Goal: Information Seeking & Learning: Check status

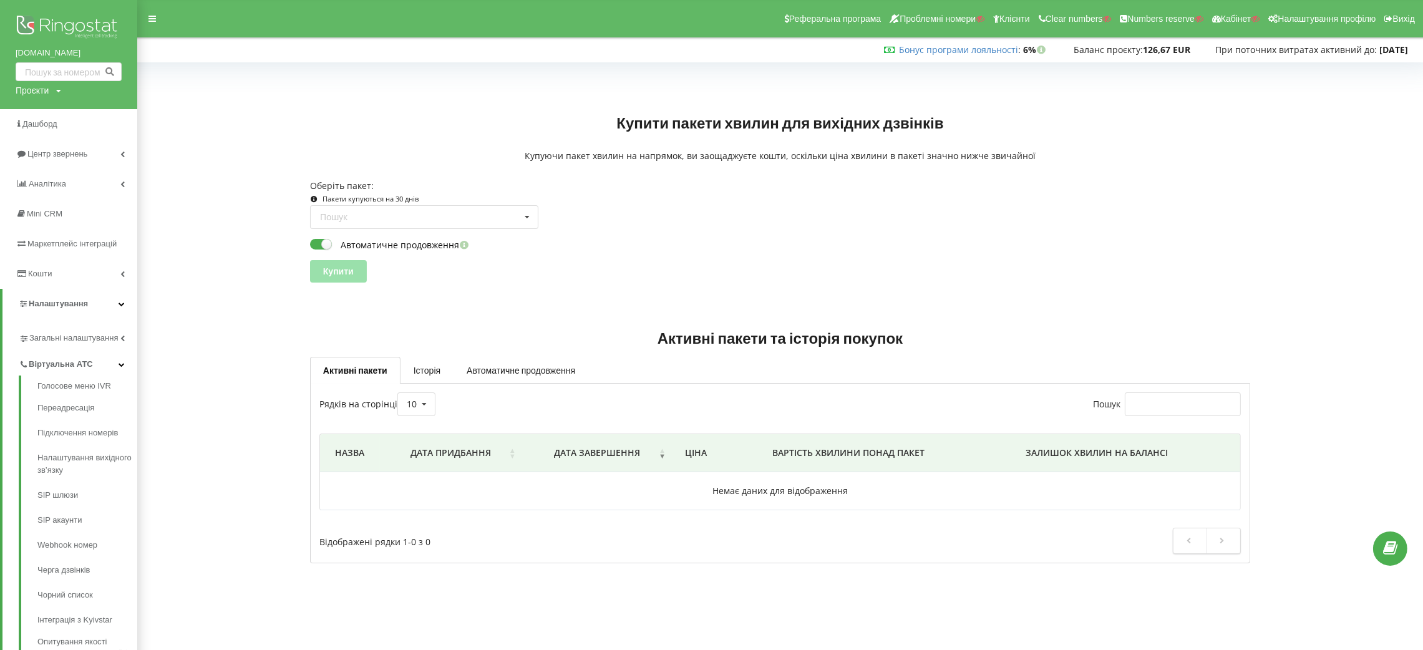
click at [41, 90] on div "Проєкти" at bounding box center [32, 90] width 33 height 12
click at [54, 119] on input "text" at bounding box center [54, 116] width 62 height 18
paste input "[DOMAIN_NAME]"
type input "[DOMAIN_NAME]"
click at [104, 111] on span "Пошук" at bounding box center [103, 116] width 22 height 11
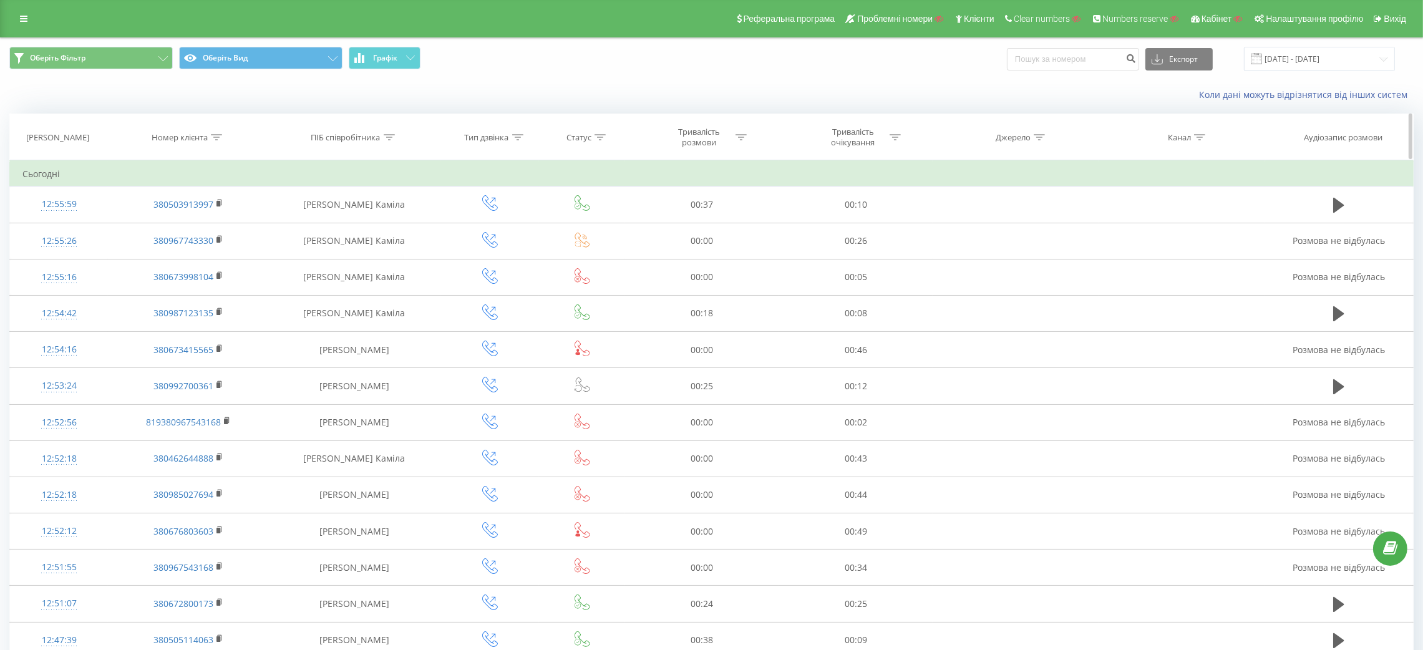
click at [387, 136] on icon at bounding box center [389, 137] width 11 height 6
click at [345, 223] on input "text" at bounding box center [354, 227] width 110 height 22
type input "ь"
type input "білоусова"
click button "OK" at bounding box center [380, 252] width 53 height 16
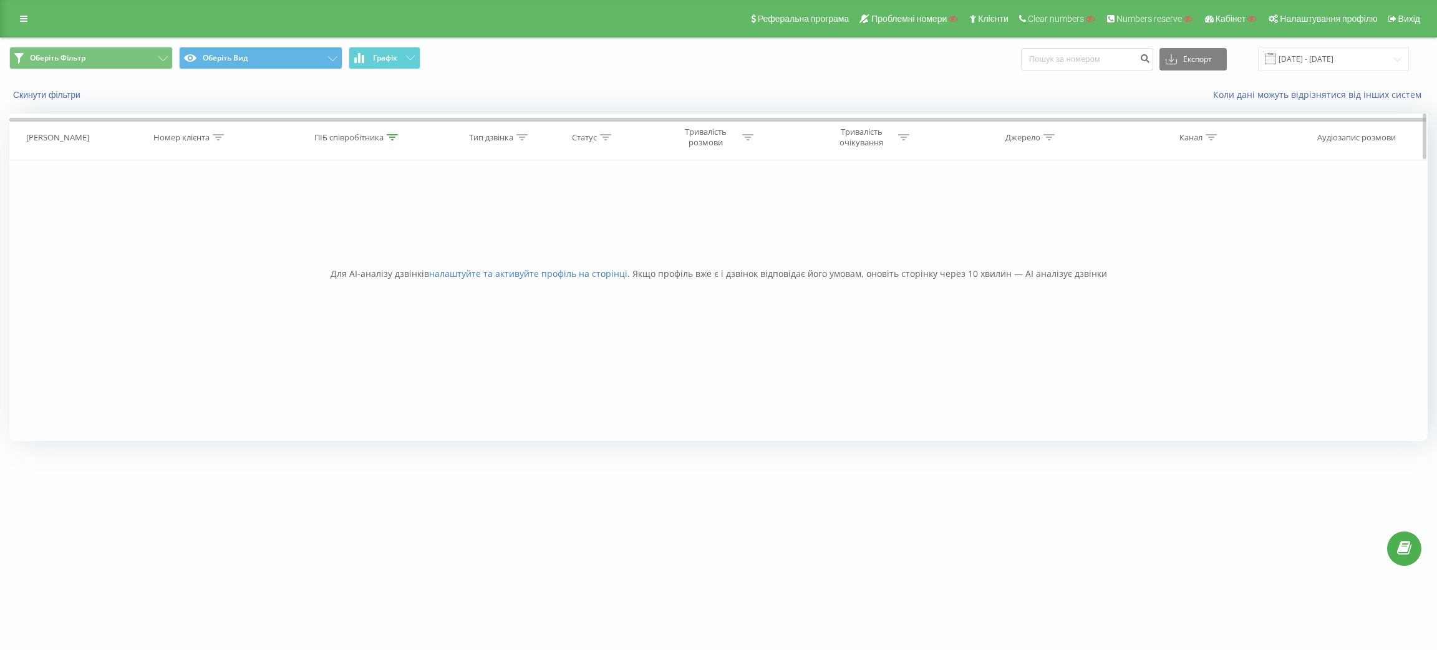
click at [385, 140] on div "ПІБ співробітника" at bounding box center [356, 137] width 84 height 11
click at [325, 243] on div "Скасувати OK" at bounding box center [358, 252] width 110 height 28
click at [321, 258] on button "Скасувати" at bounding box center [329, 252] width 53 height 16
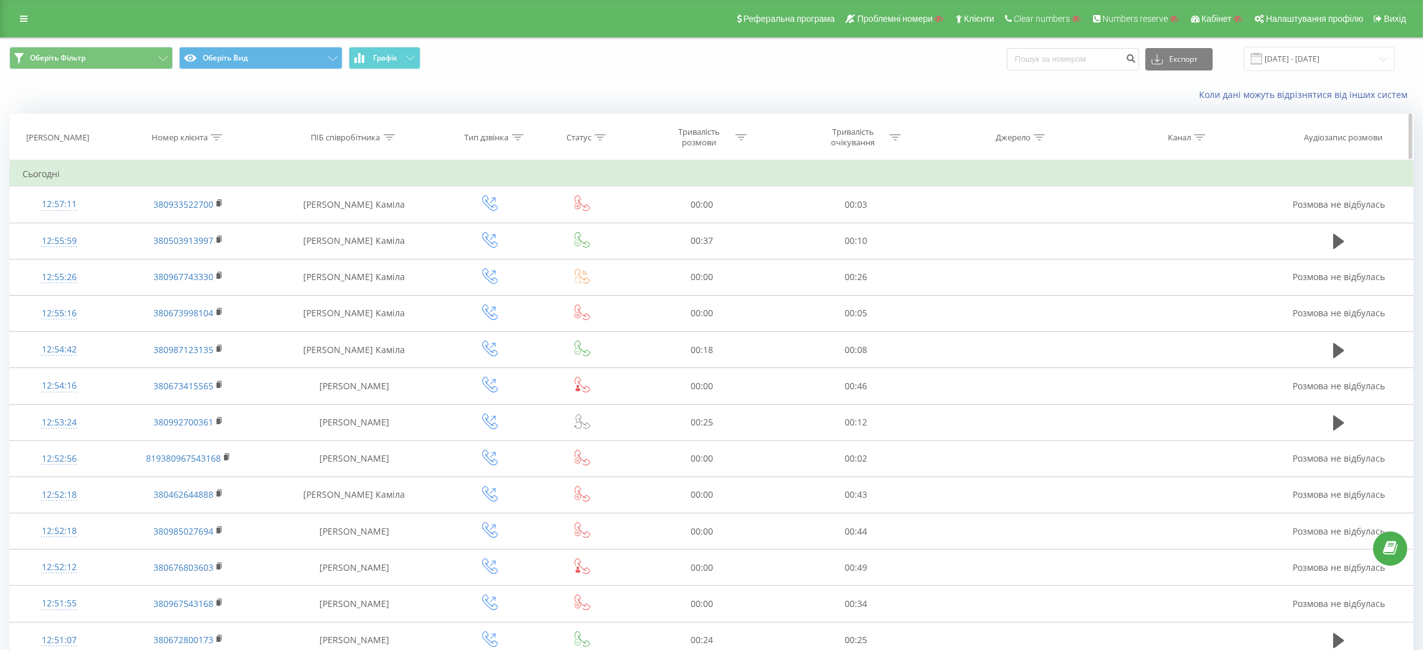
click at [216, 137] on icon at bounding box center [216, 137] width 11 height 6
click at [205, 209] on div "Містить" at bounding box center [188, 198] width 110 height 24
click at [1253, 137] on div "Канал" at bounding box center [1182, 137] width 166 height 11
click at [211, 138] on icon at bounding box center [216, 137] width 11 height 6
click at [186, 222] on input "text" at bounding box center [188, 227] width 110 height 22
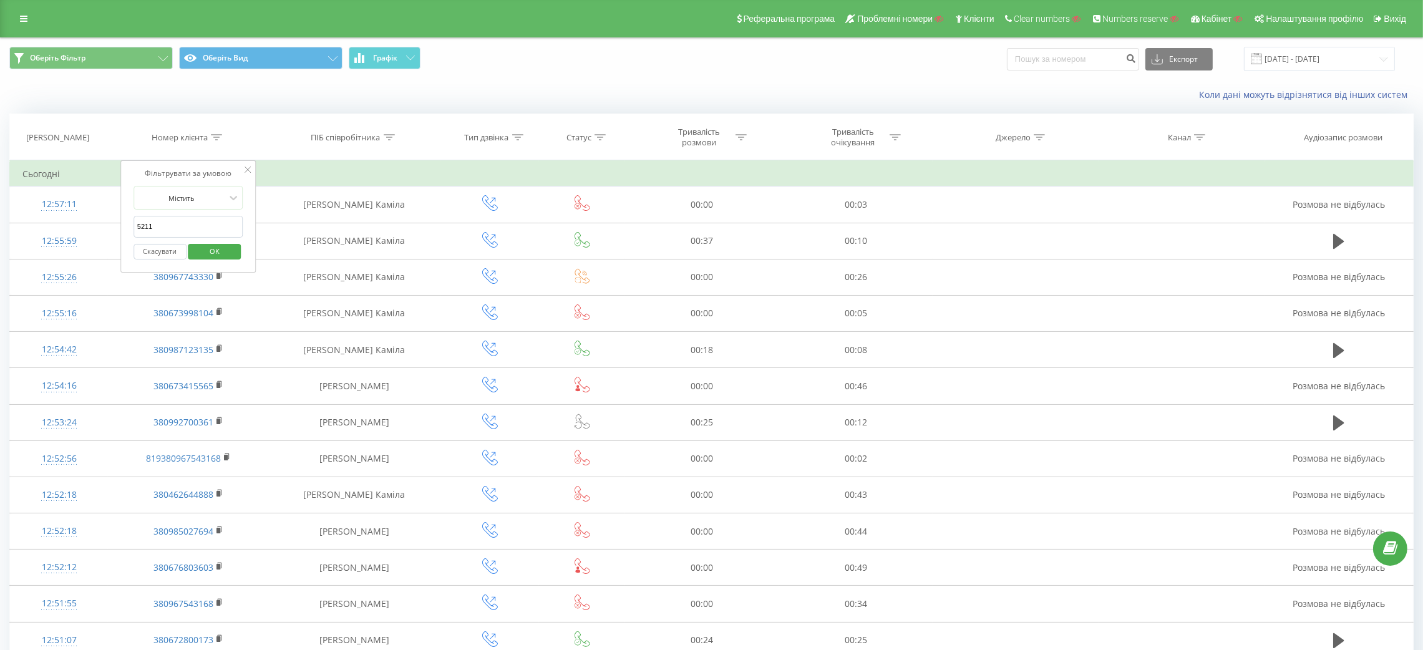
click at [220, 246] on span "OK" at bounding box center [214, 250] width 35 height 19
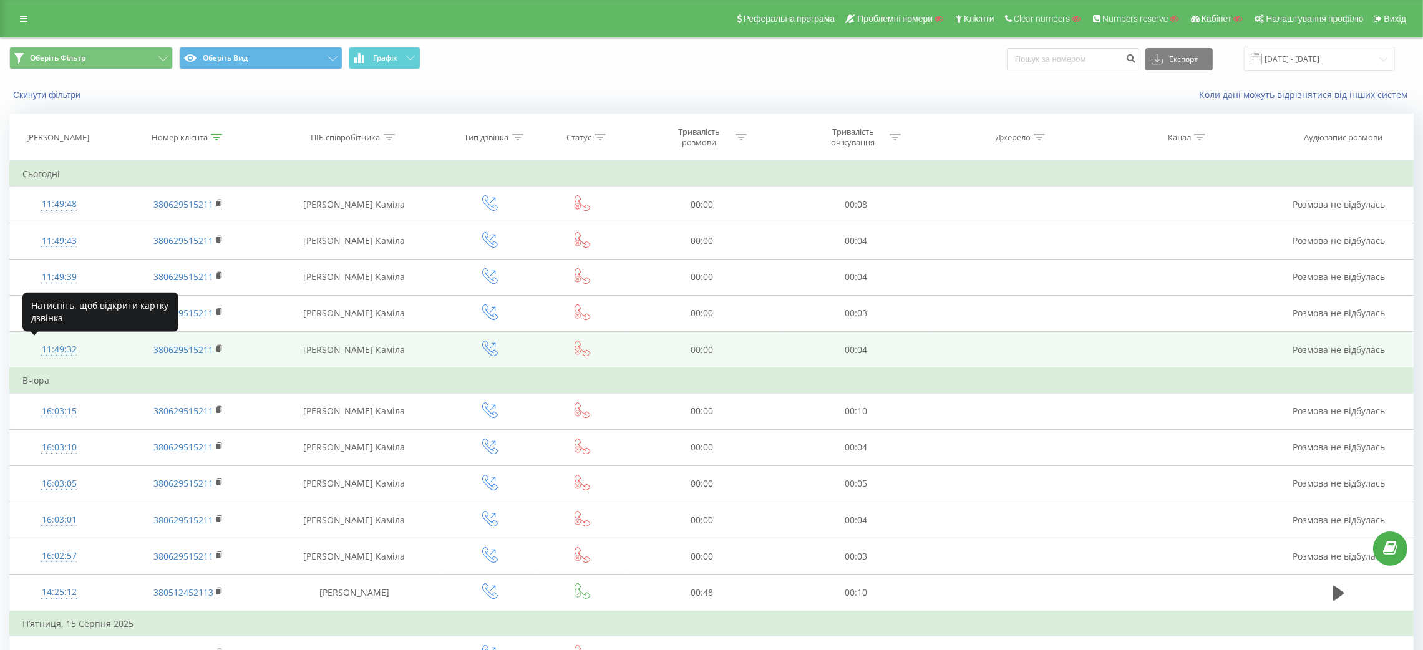
click at [61, 347] on div "11:49:32" at bounding box center [58, 349] width 73 height 24
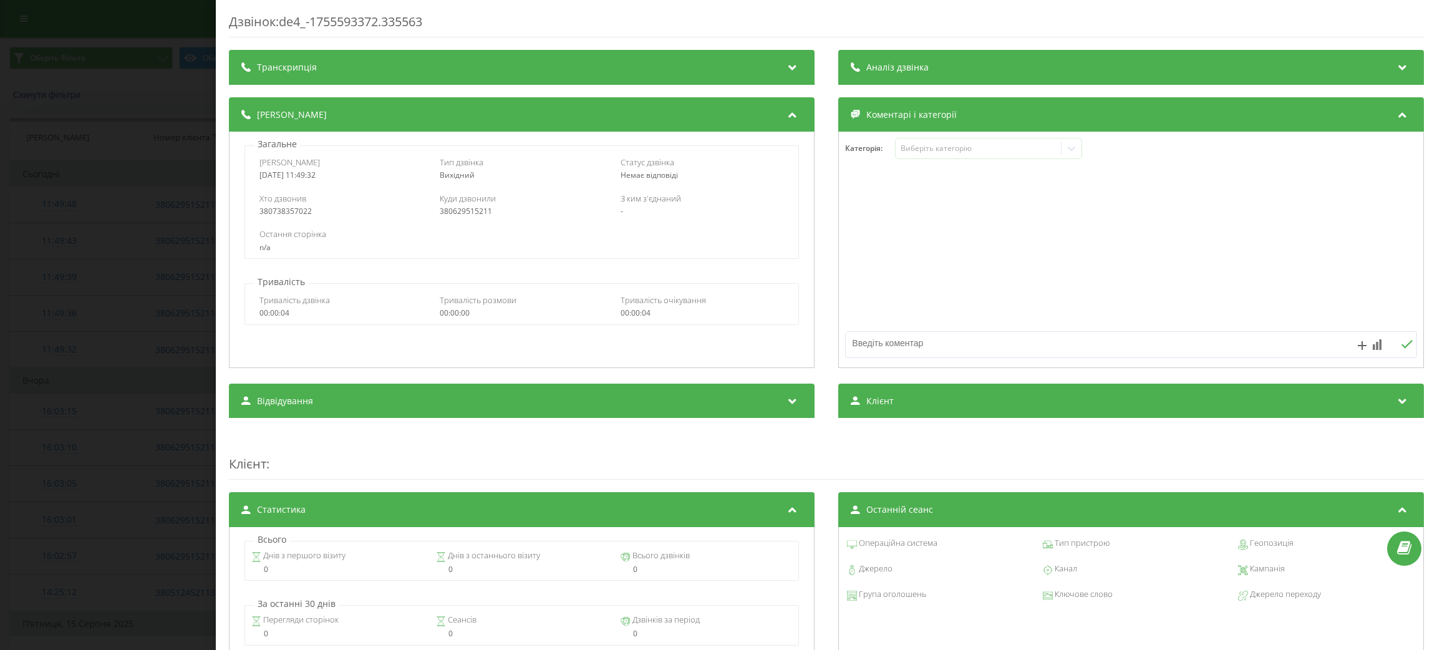
click at [289, 206] on div "Хто дзвонив 380738357022" at bounding box center [341, 205] width 164 height 24
copy div "380738357022"
click at [6, 258] on div "Дзвінок : de4_-1755593372.335563 Транскрипція Для AI-аналізу майбутніх дзвінків…" at bounding box center [718, 325] width 1437 height 650
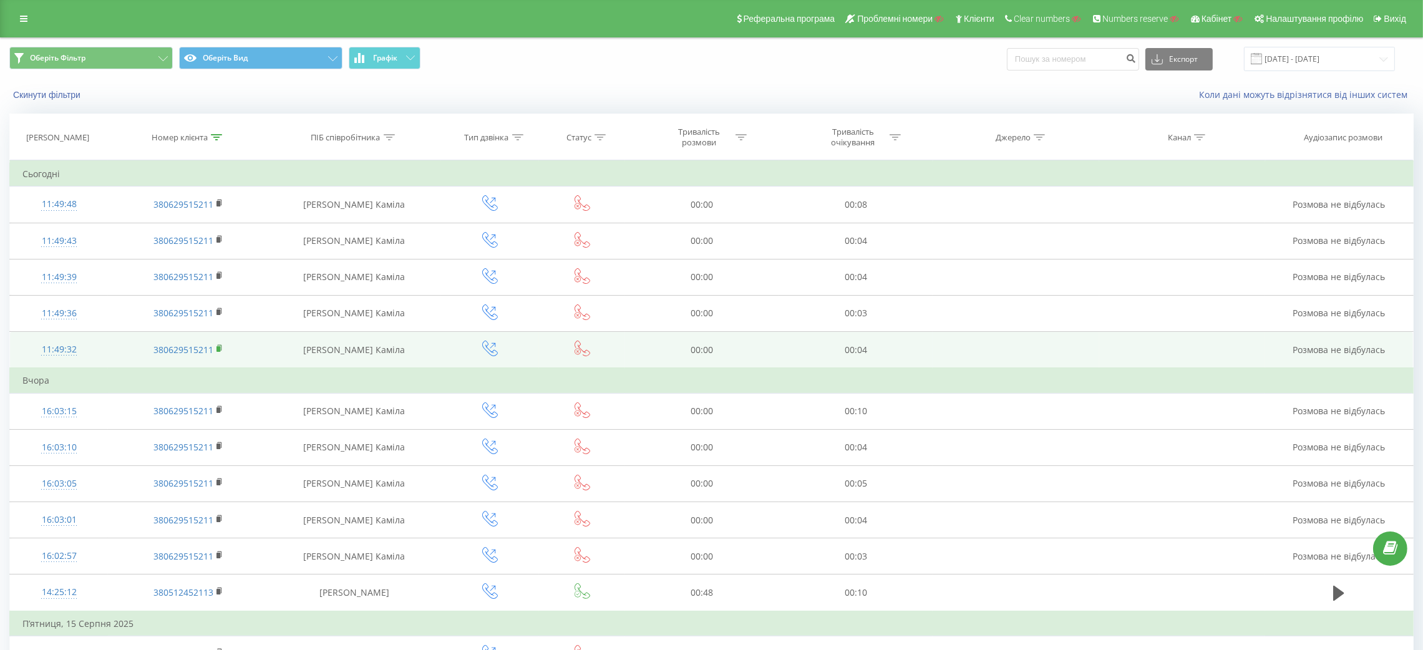
click at [222, 346] on icon at bounding box center [219, 348] width 7 height 9
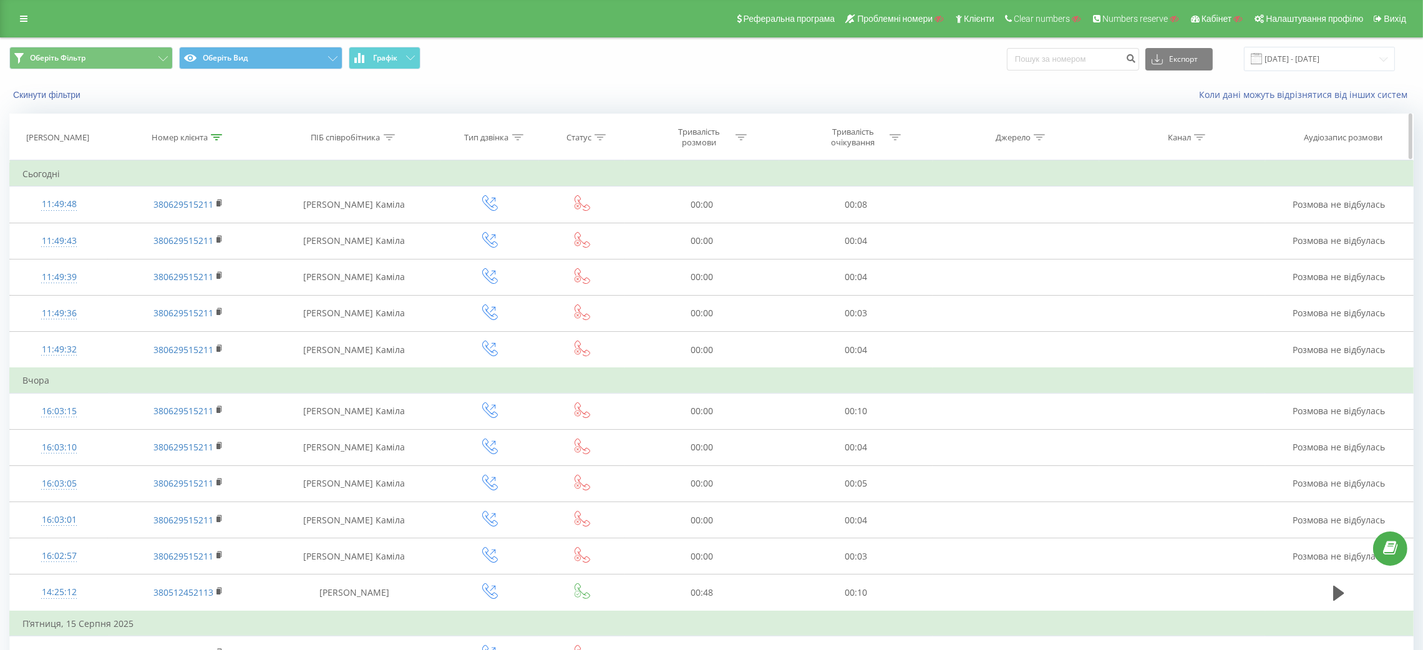
click at [221, 132] on div at bounding box center [216, 137] width 11 height 11
drag, startPoint x: 191, startPoint y: 219, endPoint x: 128, endPoint y: 231, distance: 64.8
click at [128, 231] on div "Фільтрувати за умовою Містить 5211 Скасувати OK" at bounding box center [188, 216] width 136 height 112
type input "3443"
click button "OK" at bounding box center [214, 252] width 53 height 16
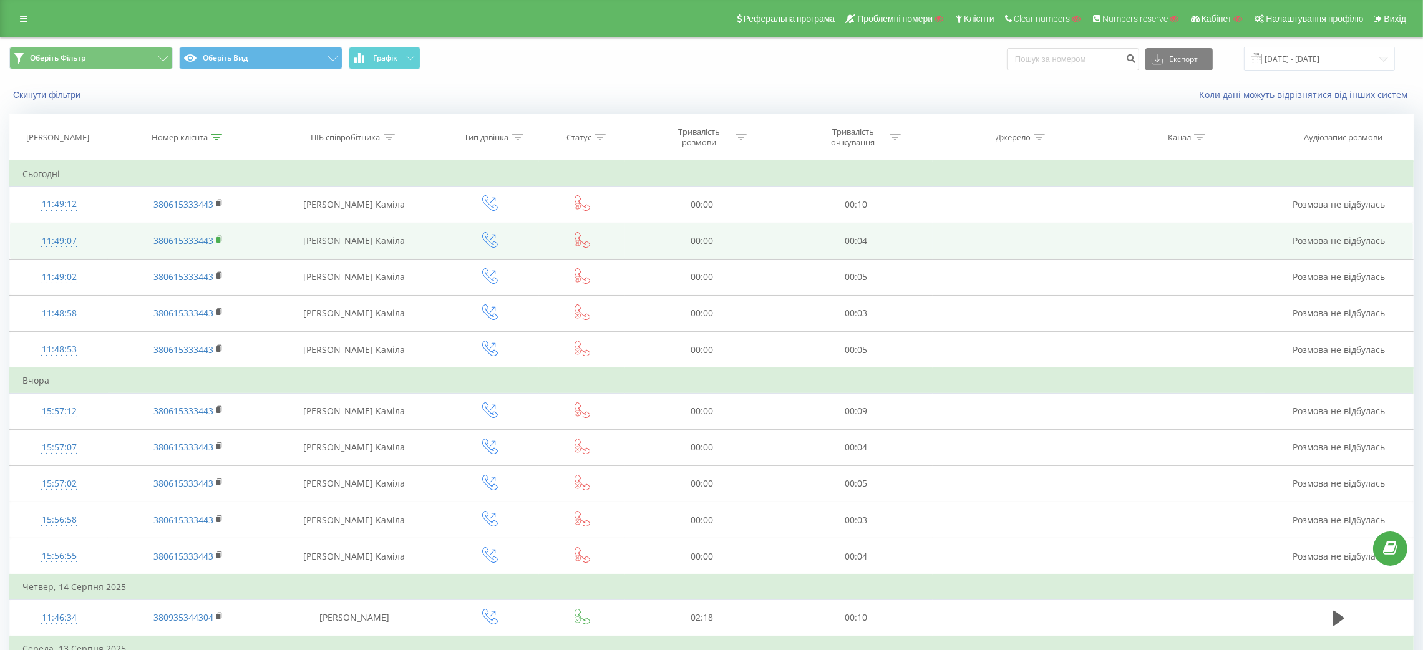
click at [218, 238] on rect at bounding box center [218, 240] width 4 height 6
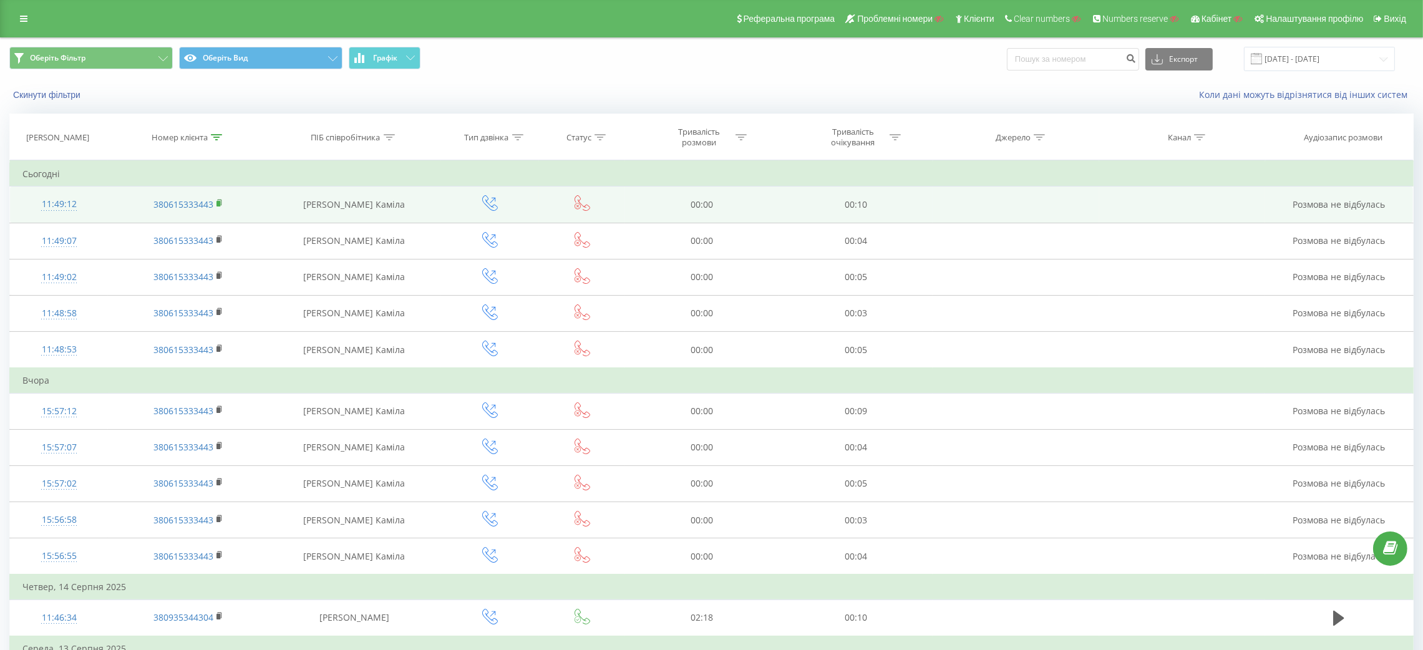
click at [218, 203] on rect at bounding box center [218, 204] width 4 height 6
